Goal: Use online tool/utility: Use online tool/utility

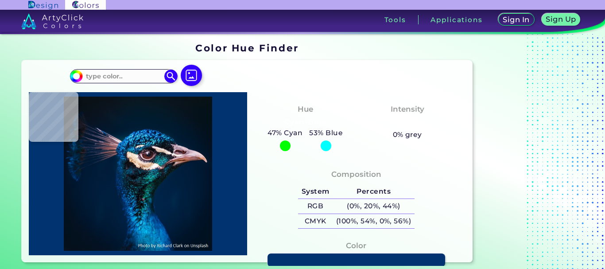
type input "#021729"
type input "#091720"
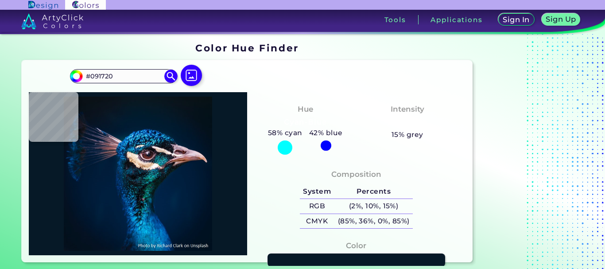
type input "#061927"
type input "#051726"
type input "#051725"
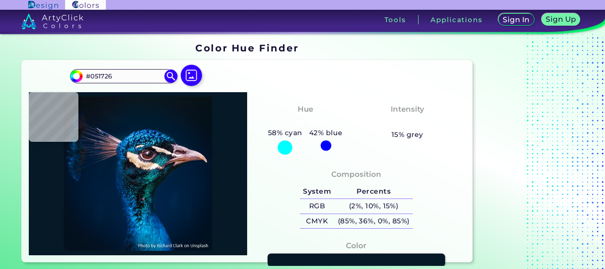
type input "#051725"
type input "#071623"
type input "#06141f"
type input "#06141F"
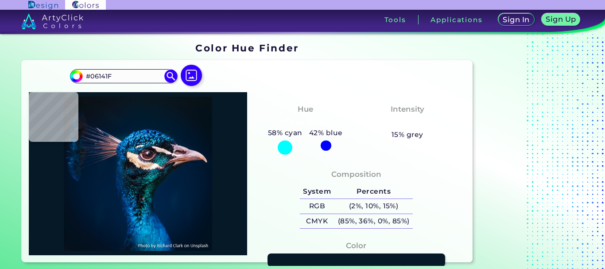
type input "#07131f"
type input "#07131F"
type input "#06121e"
type input "#06121E"
type input "#06131f"
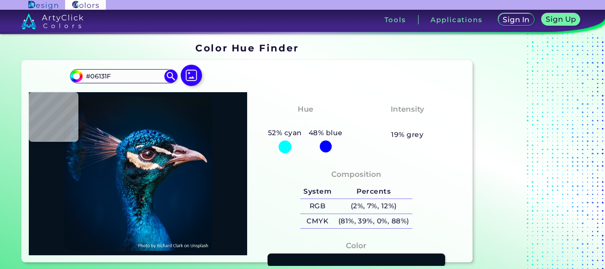
click at [188, 117] on img at bounding box center [138, 174] width 210 height 154
click at [119, 76] on input "#06131F" at bounding box center [124, 76] width 82 height 12
paste input "06400"
type input "#006400"
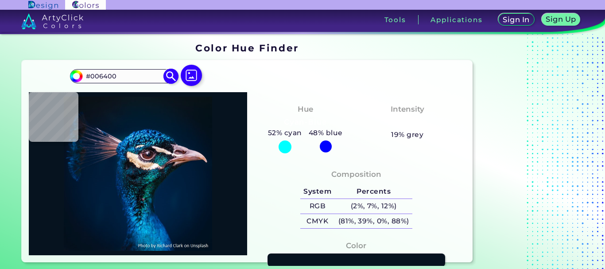
click at [164, 80] on img at bounding box center [172, 76] width 16 height 16
type input "#006400"
